Goal: Check status: Check status

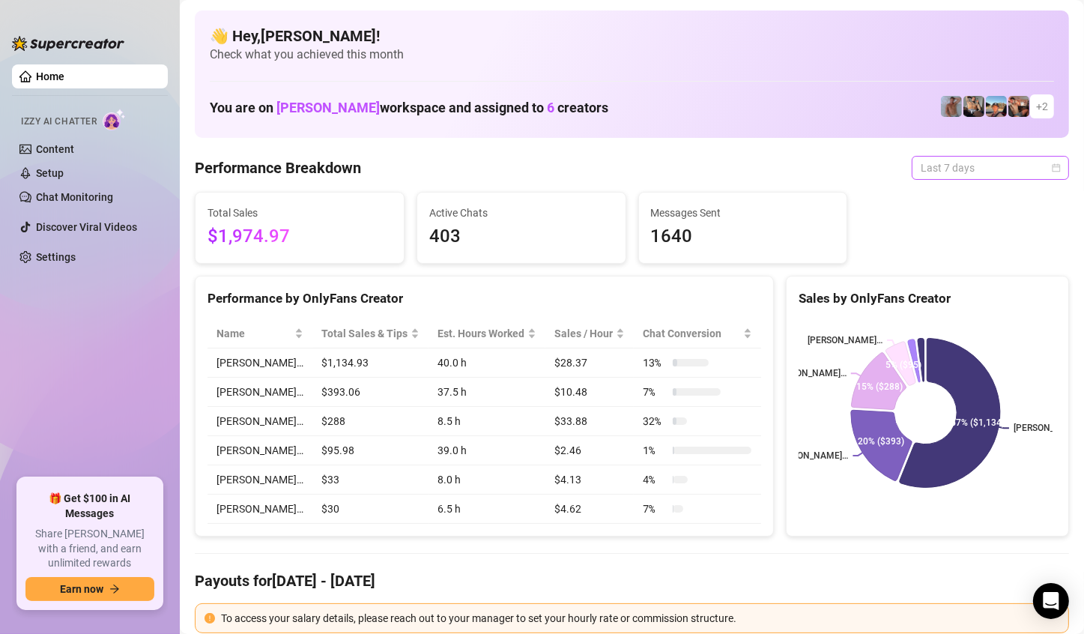
click at [1009, 176] on span "Last 7 days" at bounding box center [990, 168] width 139 height 22
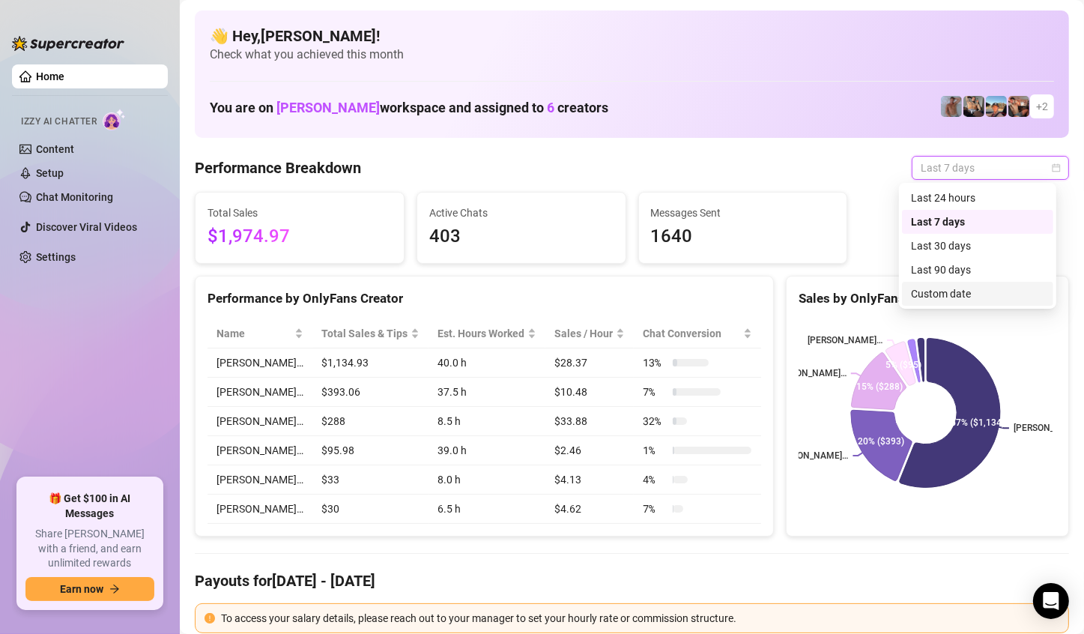
click at [977, 292] on div "Custom date" at bounding box center [977, 293] width 133 height 16
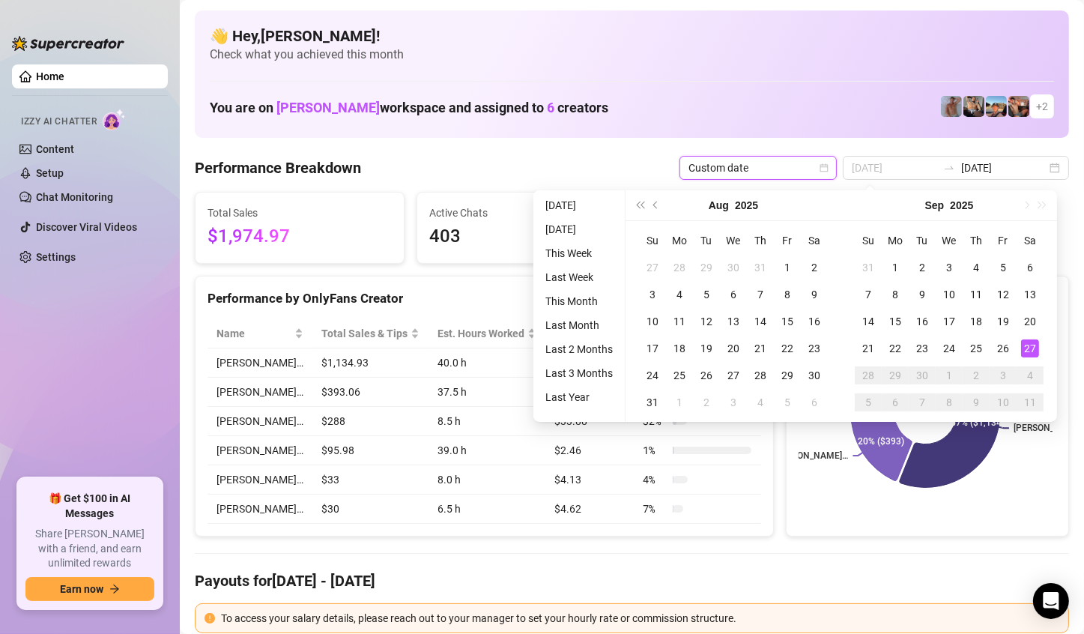
type input "[DATE]"
click at [1023, 343] on div "27" at bounding box center [1030, 348] width 18 height 18
click at [1023, 343] on rect at bounding box center [925, 412] width 254 height 187
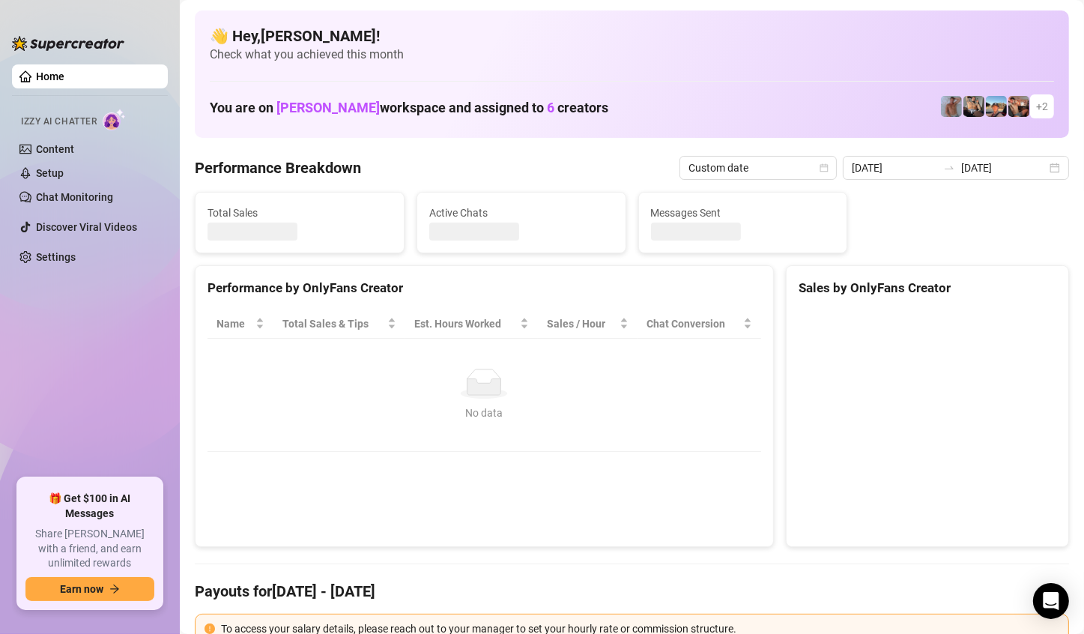
type input "[DATE]"
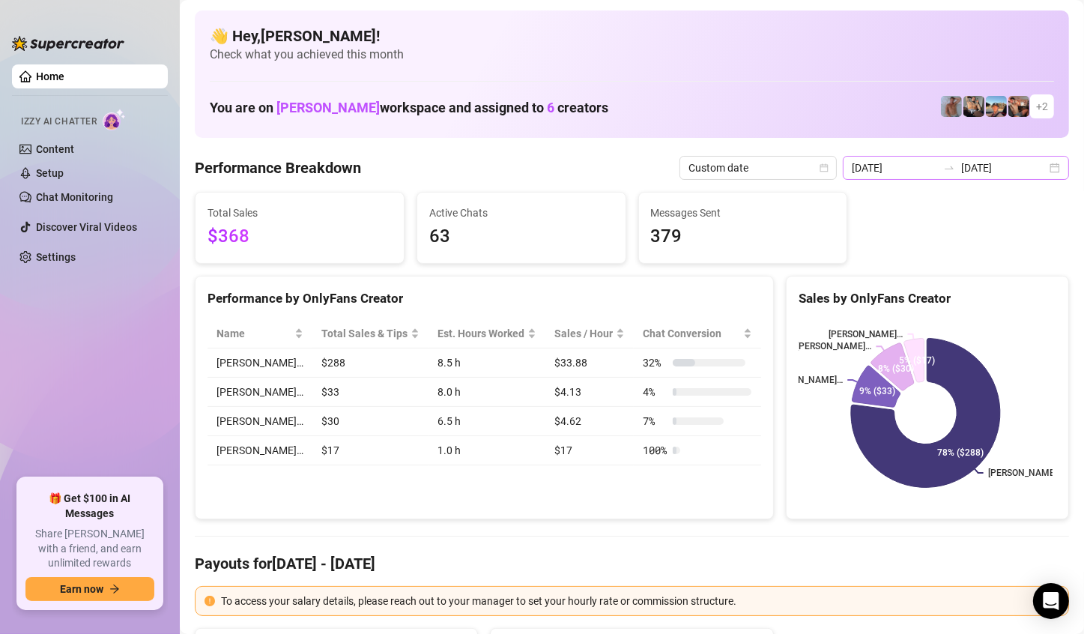
click at [1036, 168] on div "[DATE] [DATE]" at bounding box center [956, 168] width 226 height 24
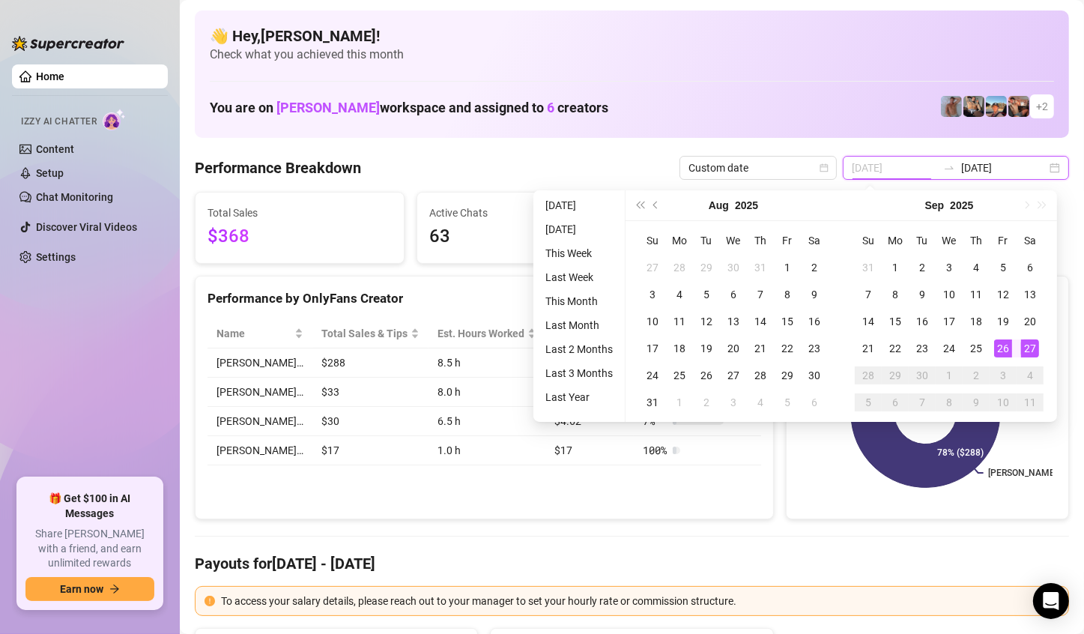
type input "[DATE]"
click at [995, 353] on div "26" at bounding box center [1003, 348] width 18 height 18
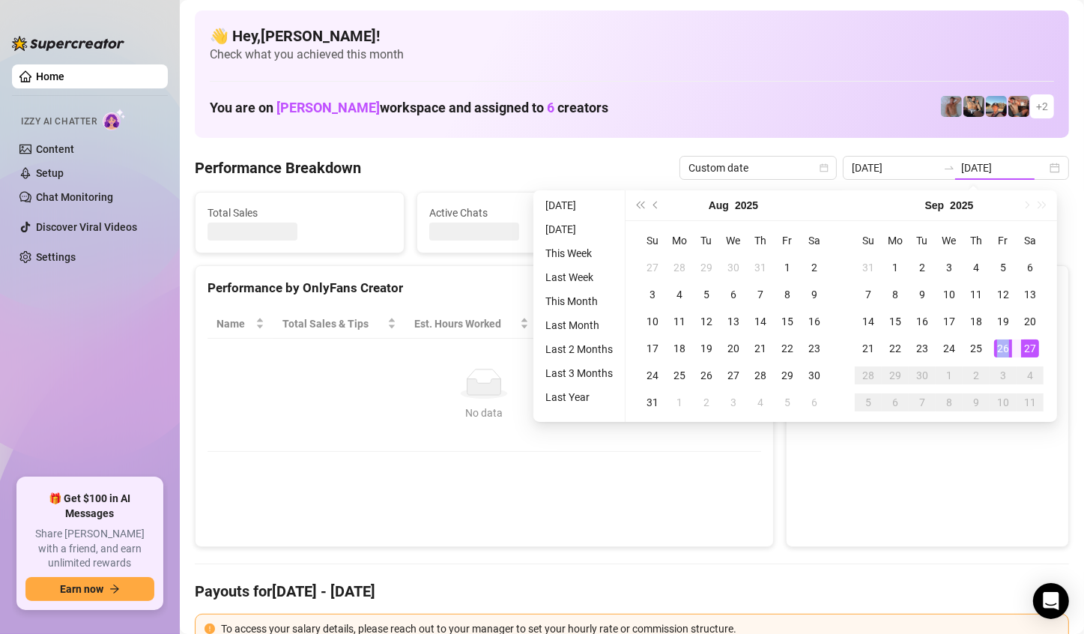
type input "[DATE]"
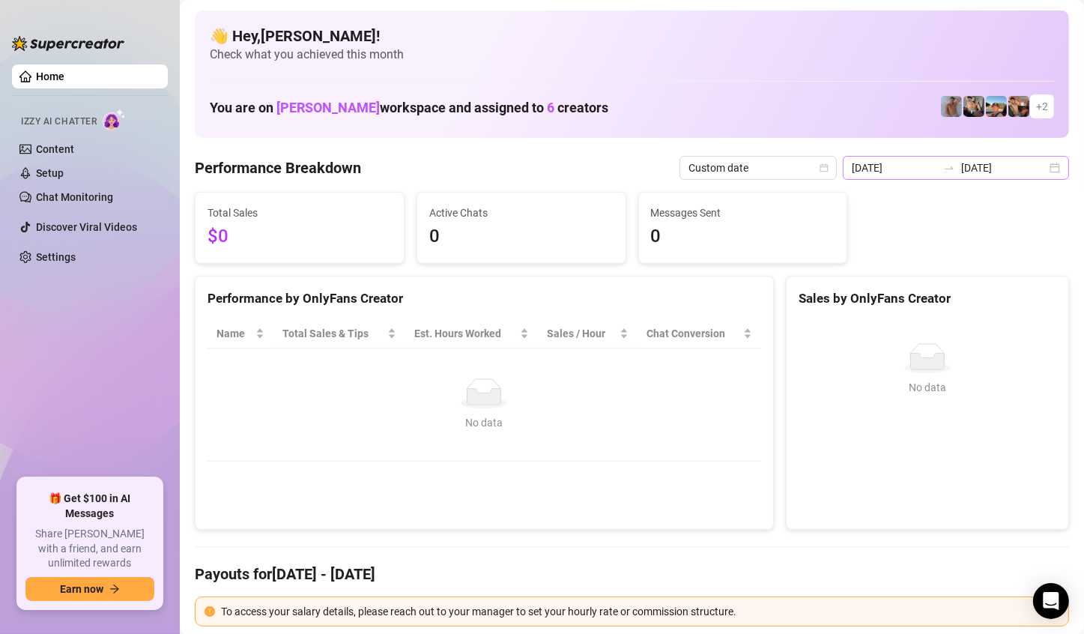
click at [1040, 169] on div "[DATE] [DATE]" at bounding box center [956, 168] width 226 height 24
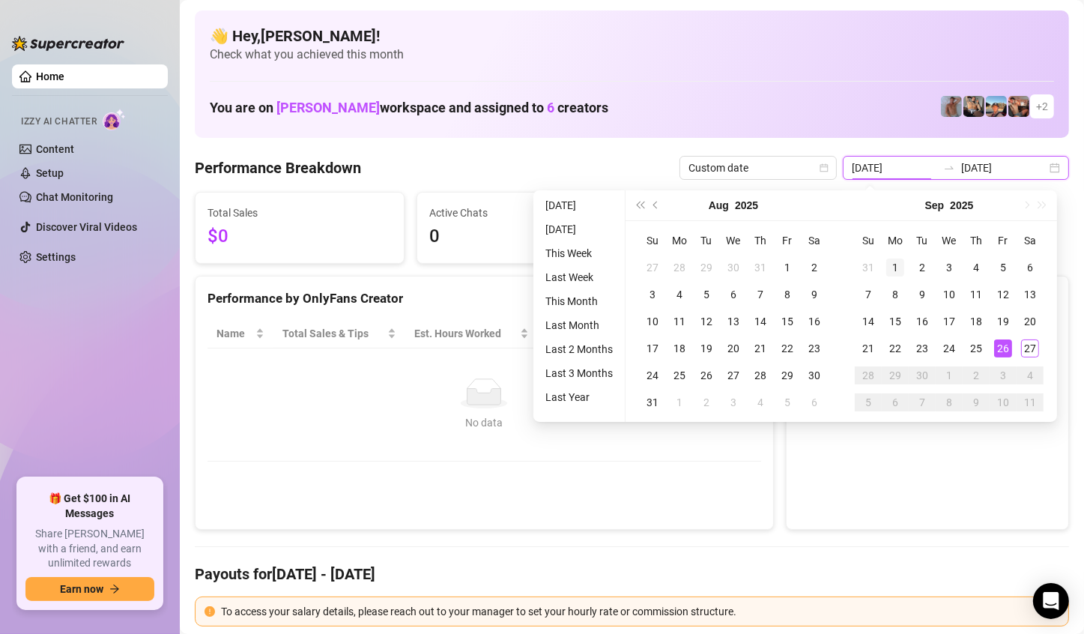
type input "[DATE]"
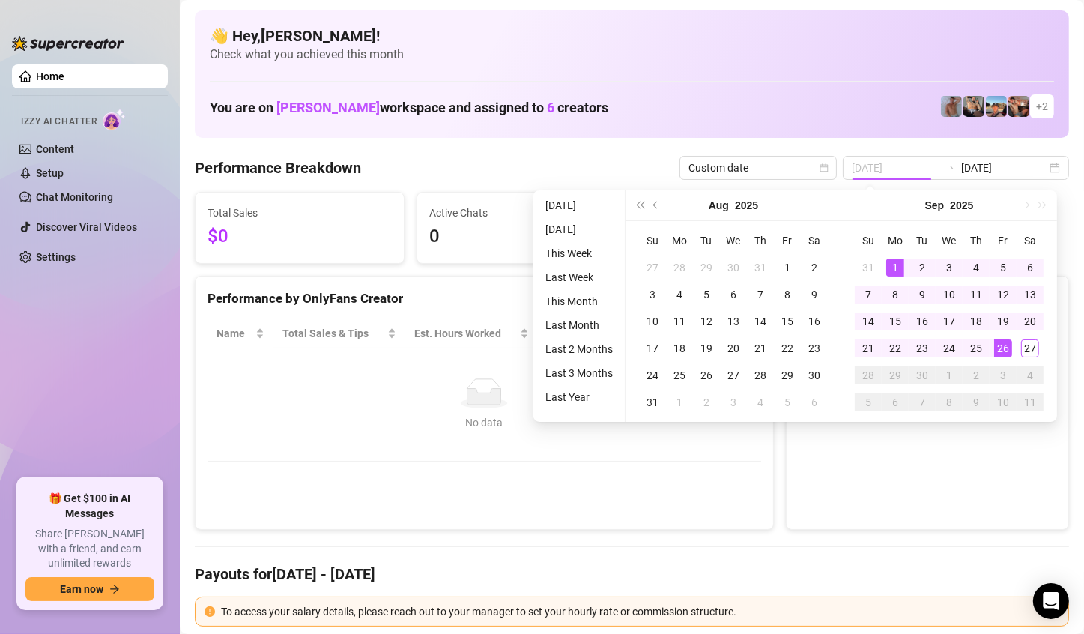
click at [897, 264] on div "1" at bounding box center [895, 267] width 18 height 18
type input "[DATE]"
click at [1022, 357] on td "27" at bounding box center [1029, 348] width 27 height 27
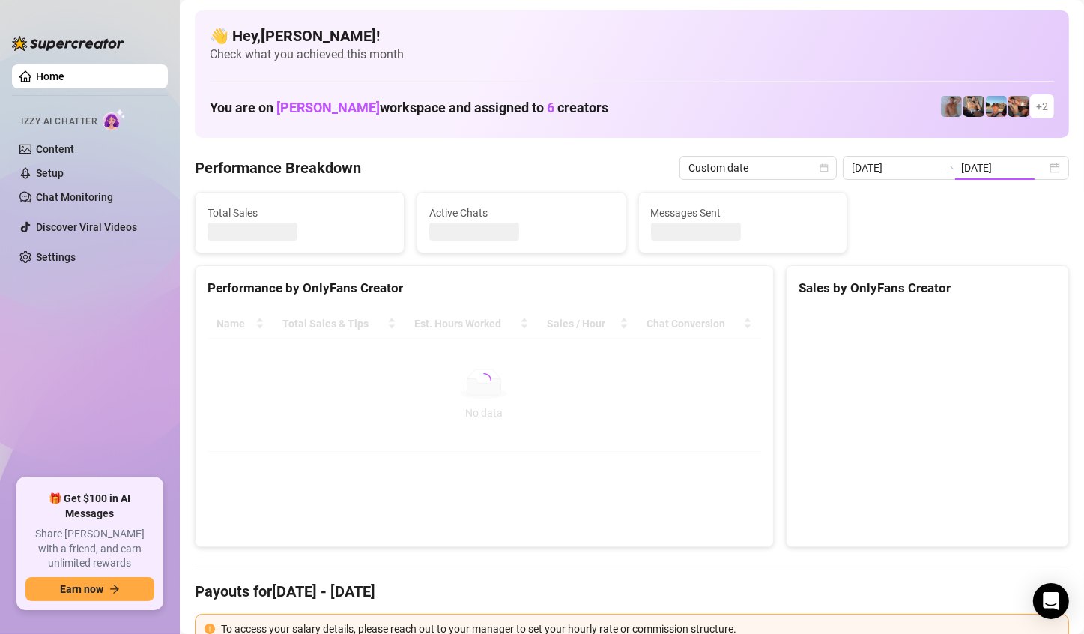
type input "[DATE]"
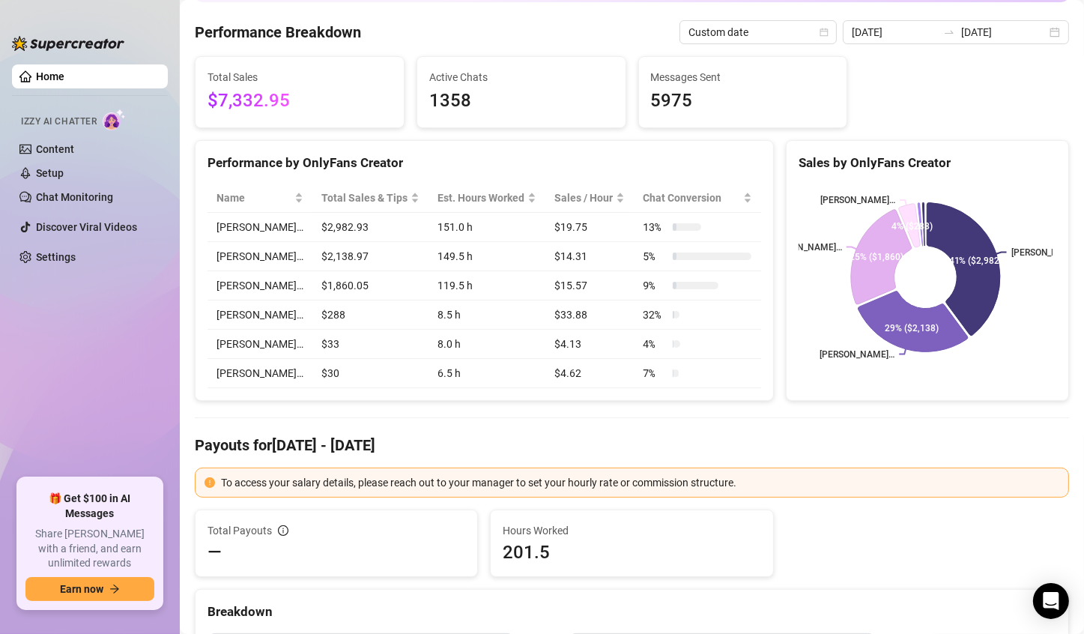
scroll to position [150, 0]
